Goal: Find contact information: Find contact information

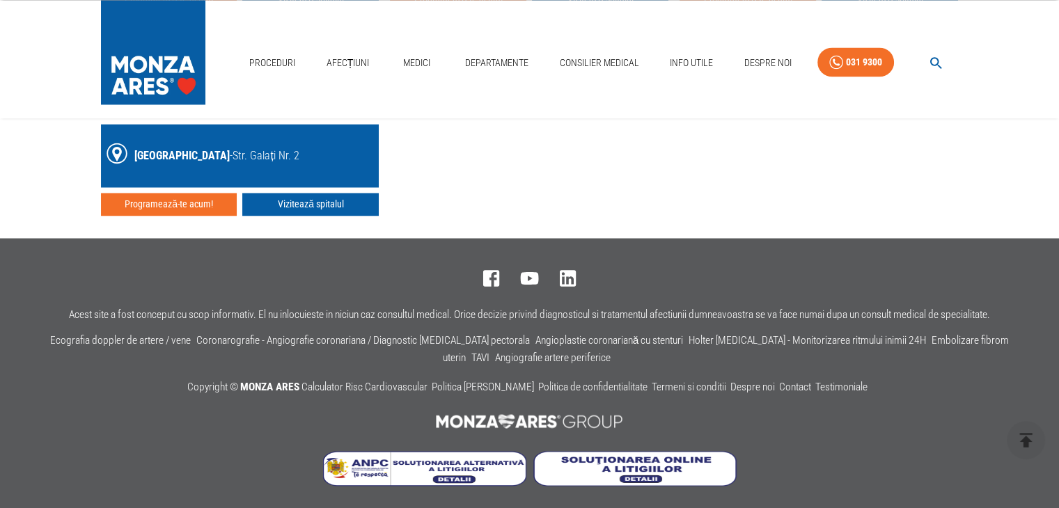
drag, startPoint x: 803, startPoint y: 438, endPoint x: 822, endPoint y: 394, distance: 47.7
click at [835, 414] on div "Acest site a fost conceput cu scop informativ. El nu inlocuieste in niciun caz …" at bounding box center [524, 369] width 1037 height 243
click at [800, 380] on link "Contact" at bounding box center [795, 386] width 32 height 13
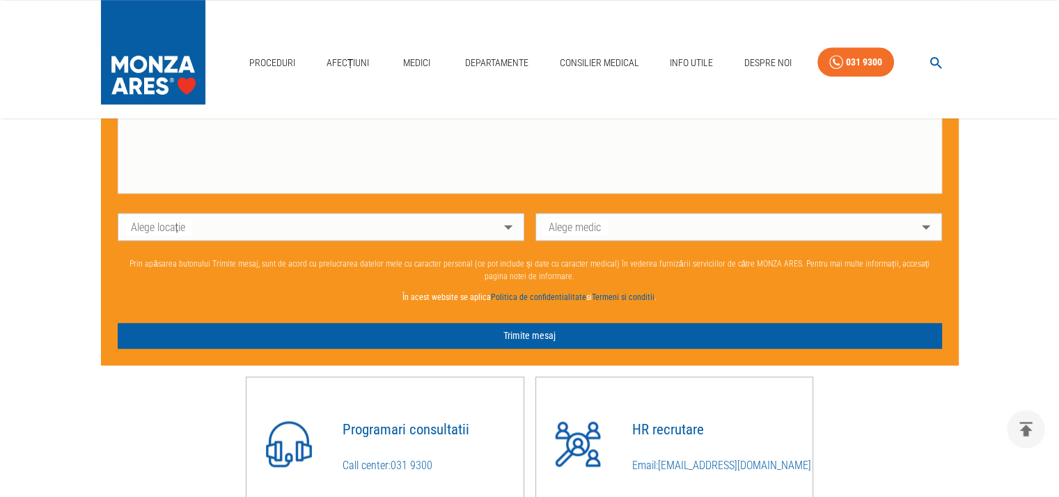
scroll to position [1045, 0]
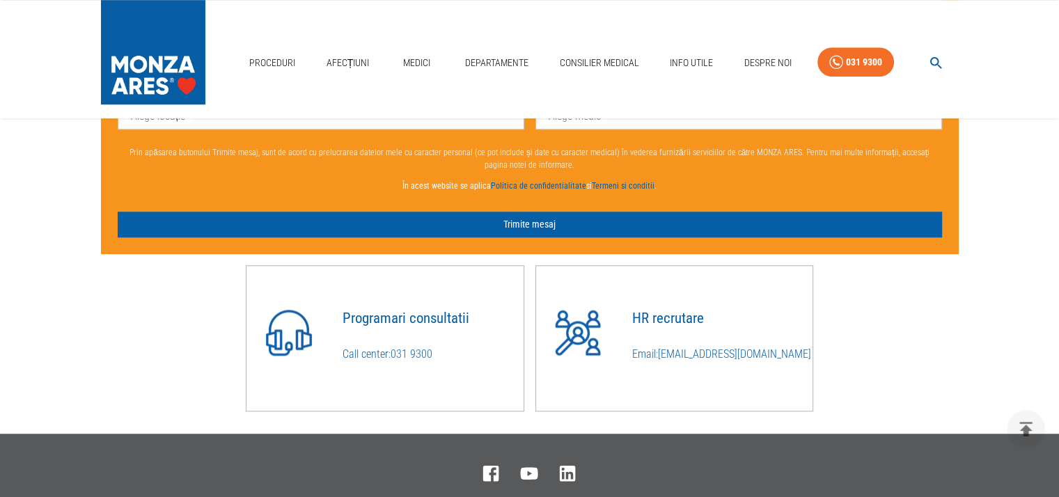
drag, startPoint x: 669, startPoint y: 359, endPoint x: 745, endPoint y: 373, distance: 78.0
click at [731, 390] on div "HR recrutare Email: cariere@monza-ares.ro" at bounding box center [669, 327] width 288 height 145
drag, startPoint x: 779, startPoint y: 362, endPoint x: 660, endPoint y: 355, distance: 119.3
click at [660, 355] on p "Email: cariere@monza-ares.ro" at bounding box center [722, 354] width 181 height 17
copy link "cariere@monza-ares.ro"
